Goal: Transaction & Acquisition: Obtain resource

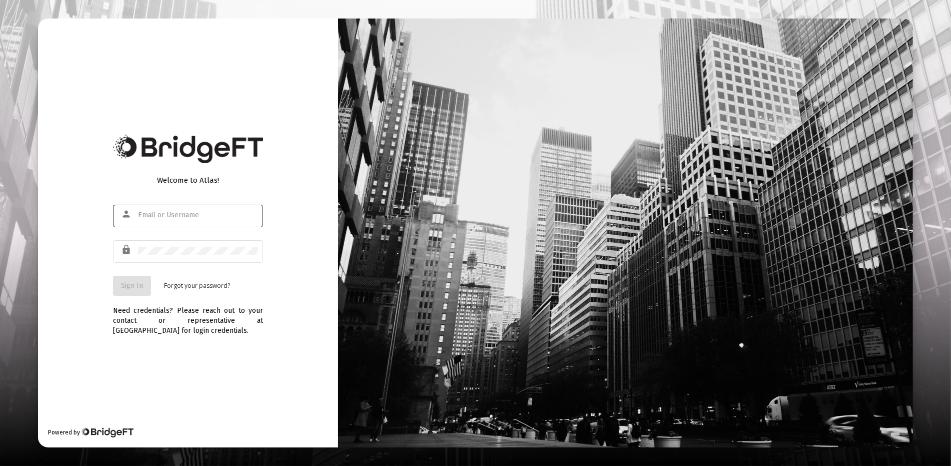
click at [200, 216] on input "text" at bounding box center [198, 215] width 120 height 8
type input "[EMAIL_ADDRESS][DOMAIN_NAME]"
click at [543, 76] on div at bounding box center [625, 233] width 575 height 429
click at [162, 80] on div "Welcome to Atlas! person [EMAIL_ADDRESS][DOMAIN_NAME] lock Sign In Forgot your …" at bounding box center [188, 233] width 300 height 429
click at [133, 284] on span "Sign In" at bounding box center [132, 285] width 22 height 9
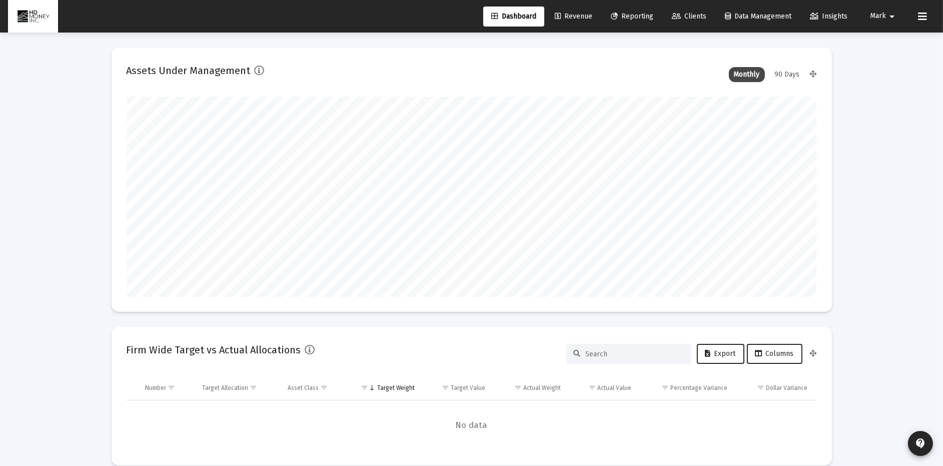
scroll to position [200, 690]
type input "[DATE]"
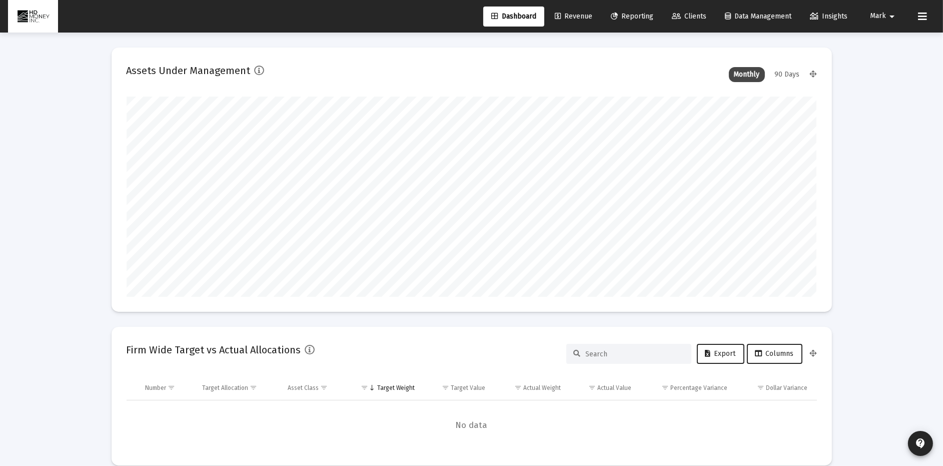
click at [633, 15] on span "Reporting" at bounding box center [632, 16] width 43 height 9
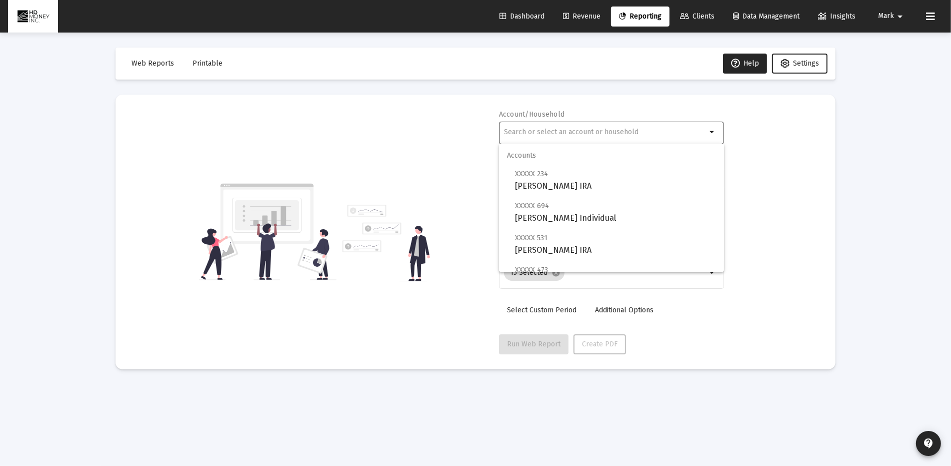
click at [563, 128] on input "text" at bounding box center [605, 132] width 203 height 8
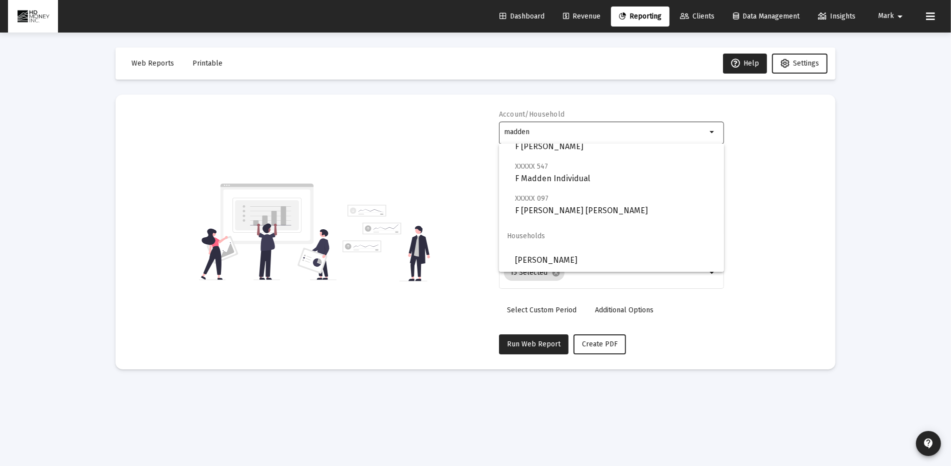
scroll to position [40, 0]
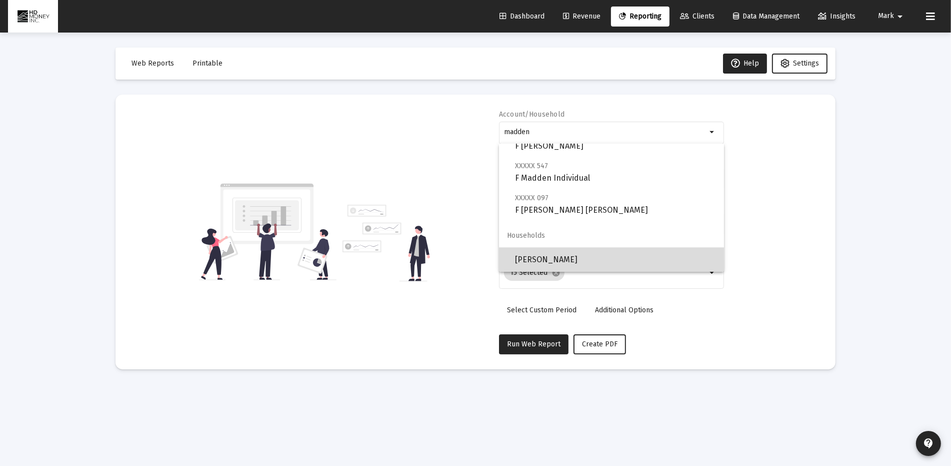
click at [641, 263] on span "[PERSON_NAME]" at bounding box center [615, 260] width 201 height 24
type input "[PERSON_NAME]"
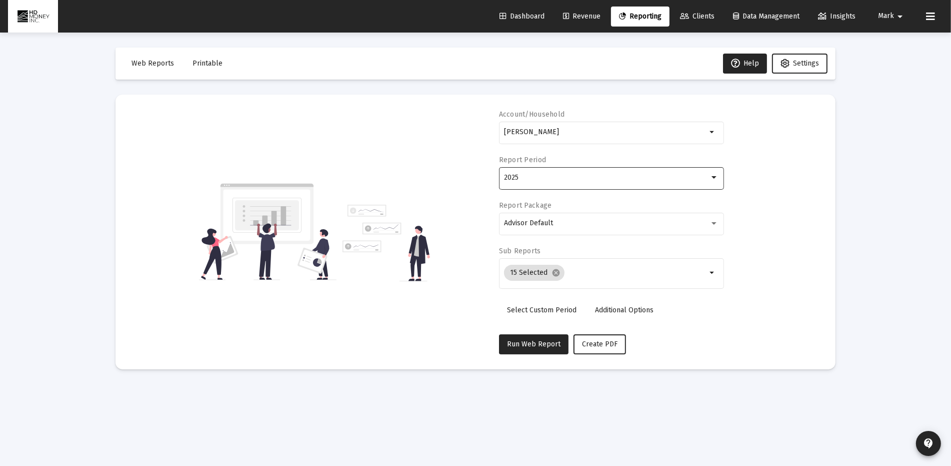
click at [529, 174] on div "2025" at bounding box center [607, 178] width 206 height 8
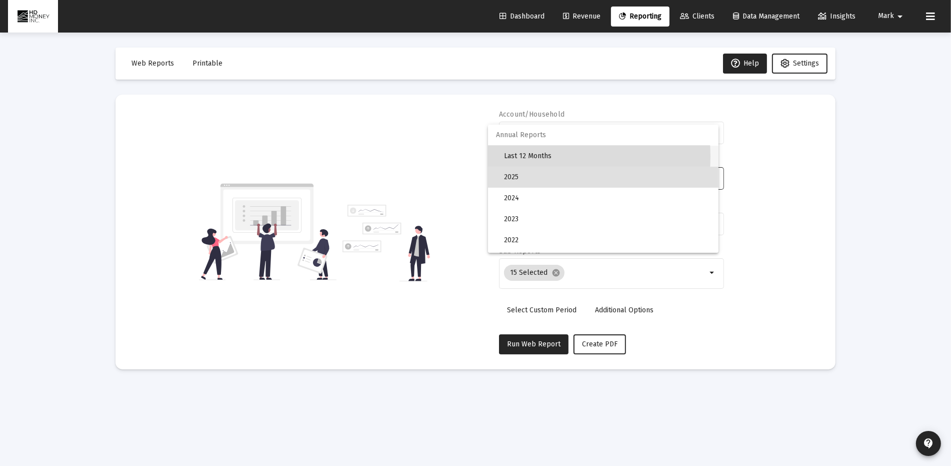
click at [527, 157] on span "Last 12 Months" at bounding box center [607, 156] width 207 height 21
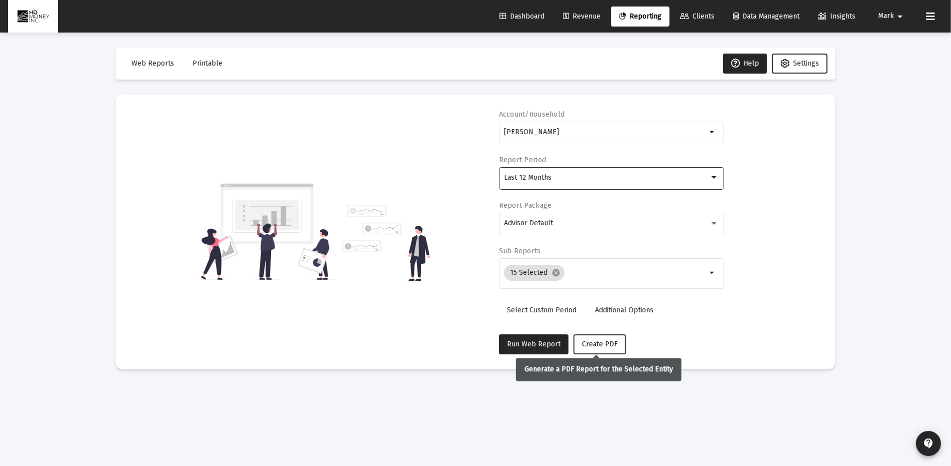
click at [598, 343] on span "Create PDF" at bounding box center [600, 344] width 36 height 9
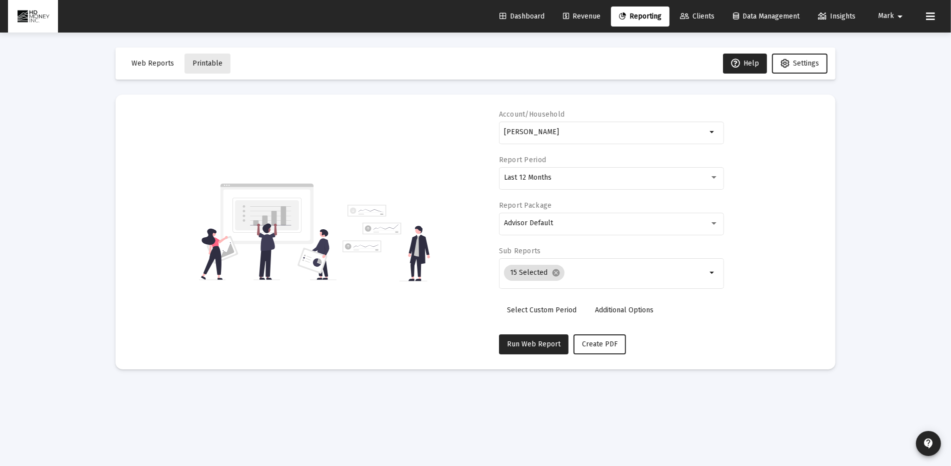
click at [206, 63] on span "Printable" at bounding box center [208, 63] width 30 height 9
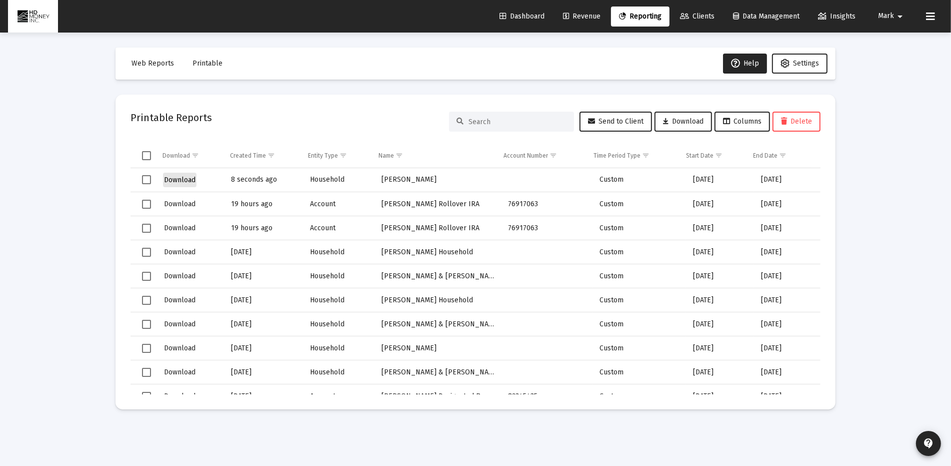
click at [186, 179] on span "Download" at bounding box center [180, 180] width 32 height 9
click at [179, 177] on span "Download" at bounding box center [180, 180] width 32 height 9
